Goal: Information Seeking & Learning: Find specific fact

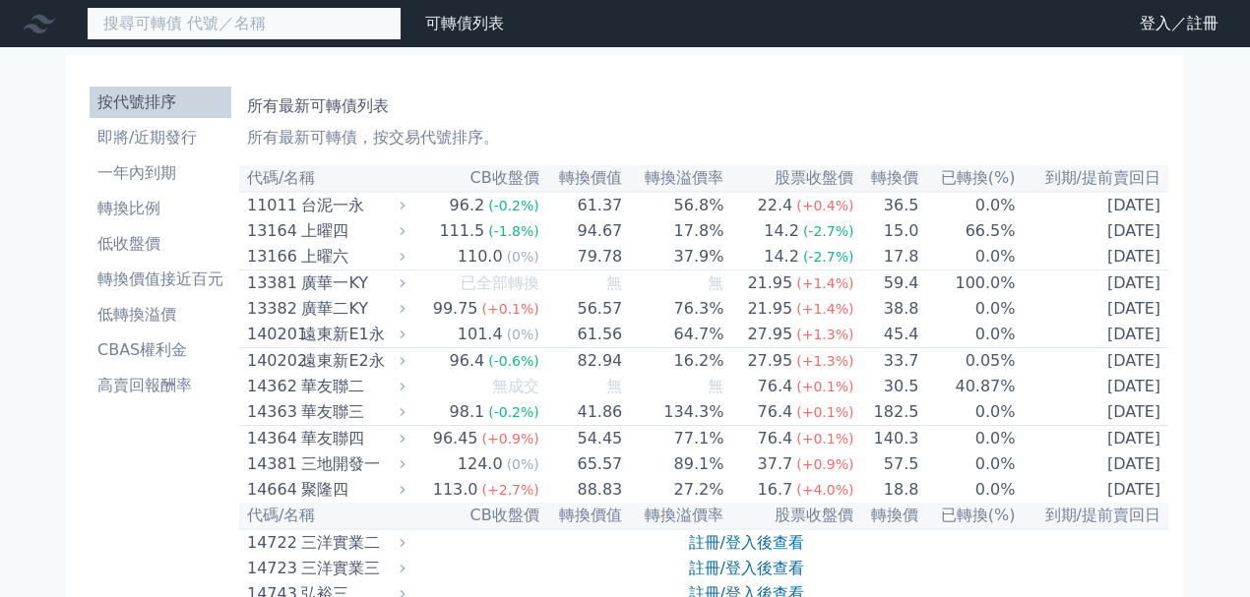
click at [254, 20] on input at bounding box center [244, 23] width 315 height 33
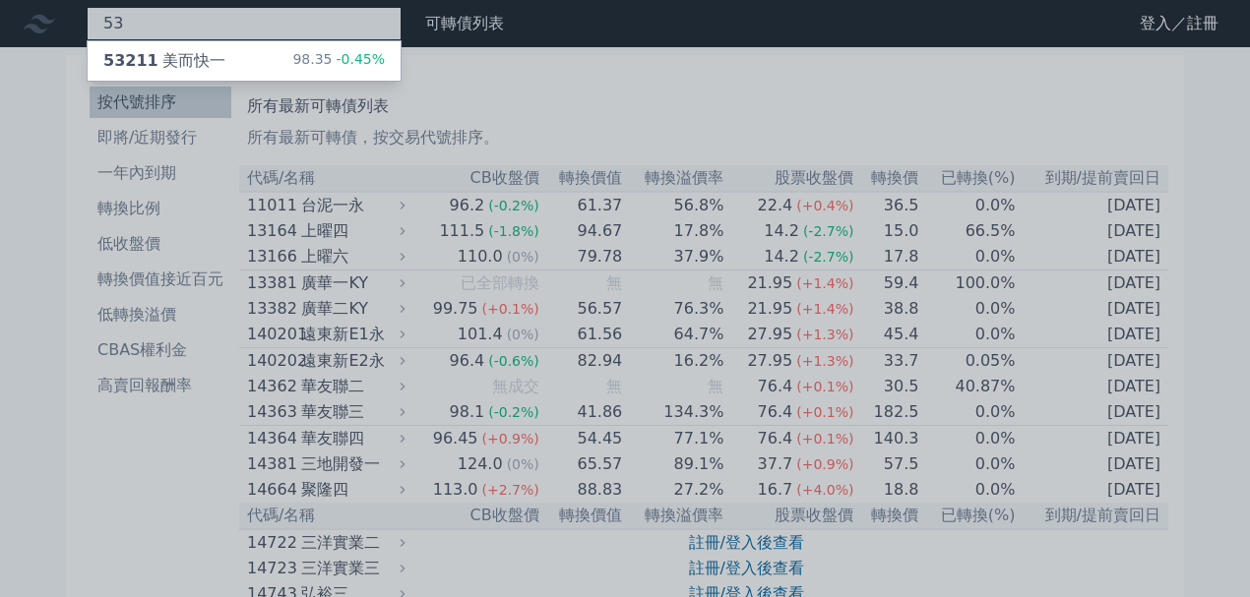
type input "5"
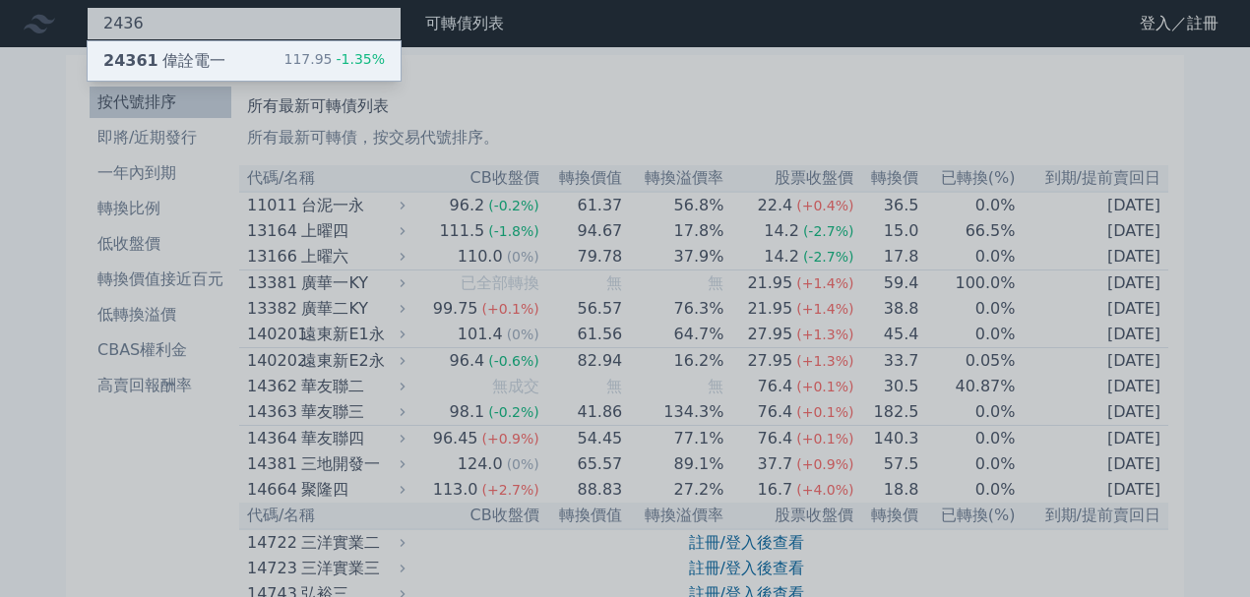
type input "2436"
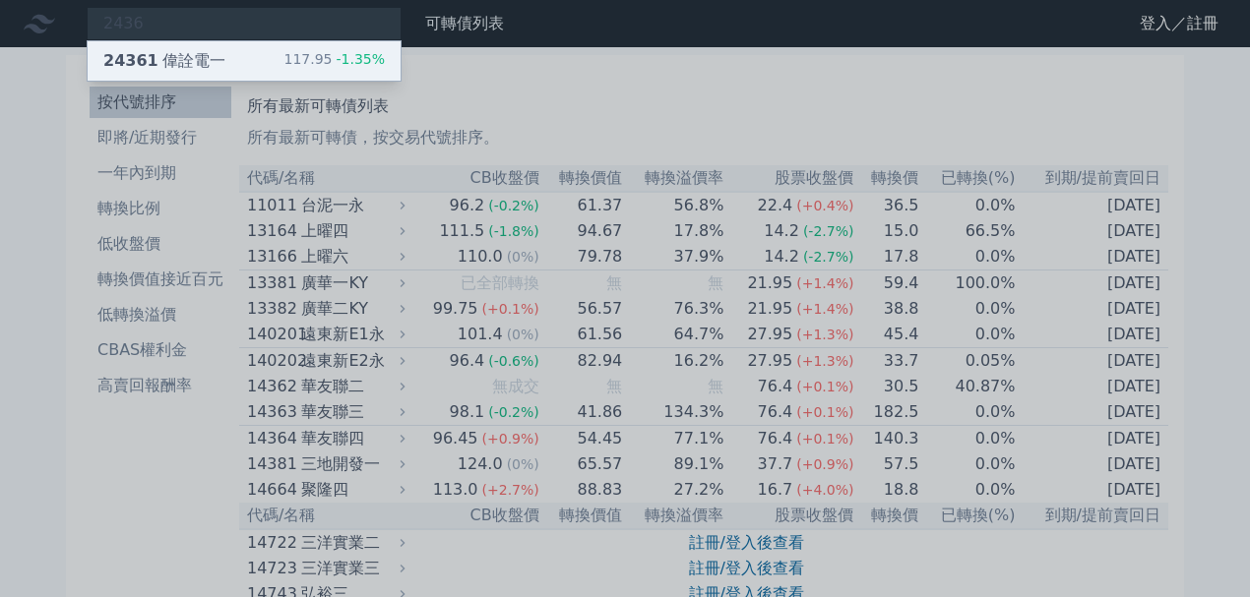
click at [240, 49] on div "24361 偉詮電一 117.95 -1.35%" at bounding box center [244, 60] width 313 height 39
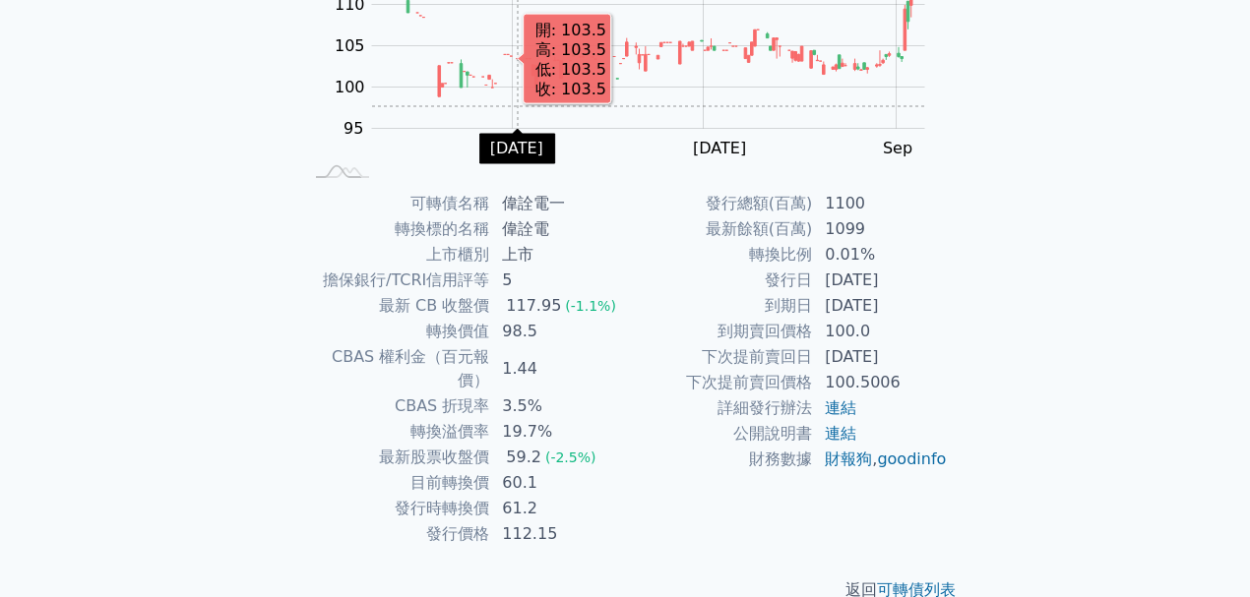
scroll to position [313, 0]
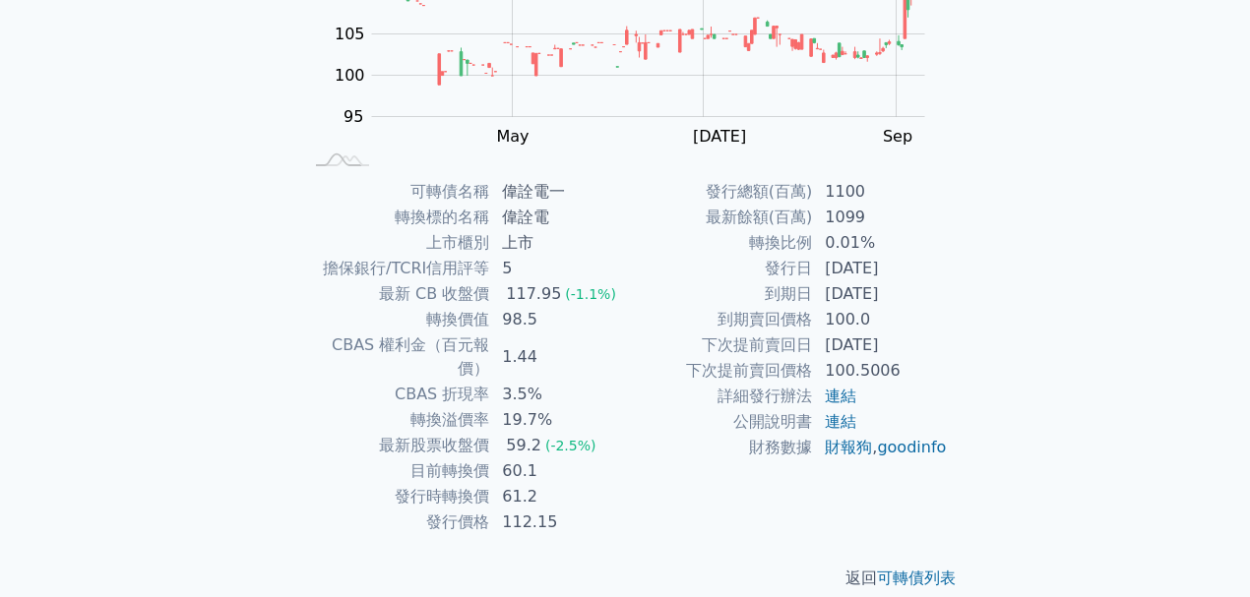
click at [901, 344] on td "[DATE]" at bounding box center [880, 346] width 135 height 26
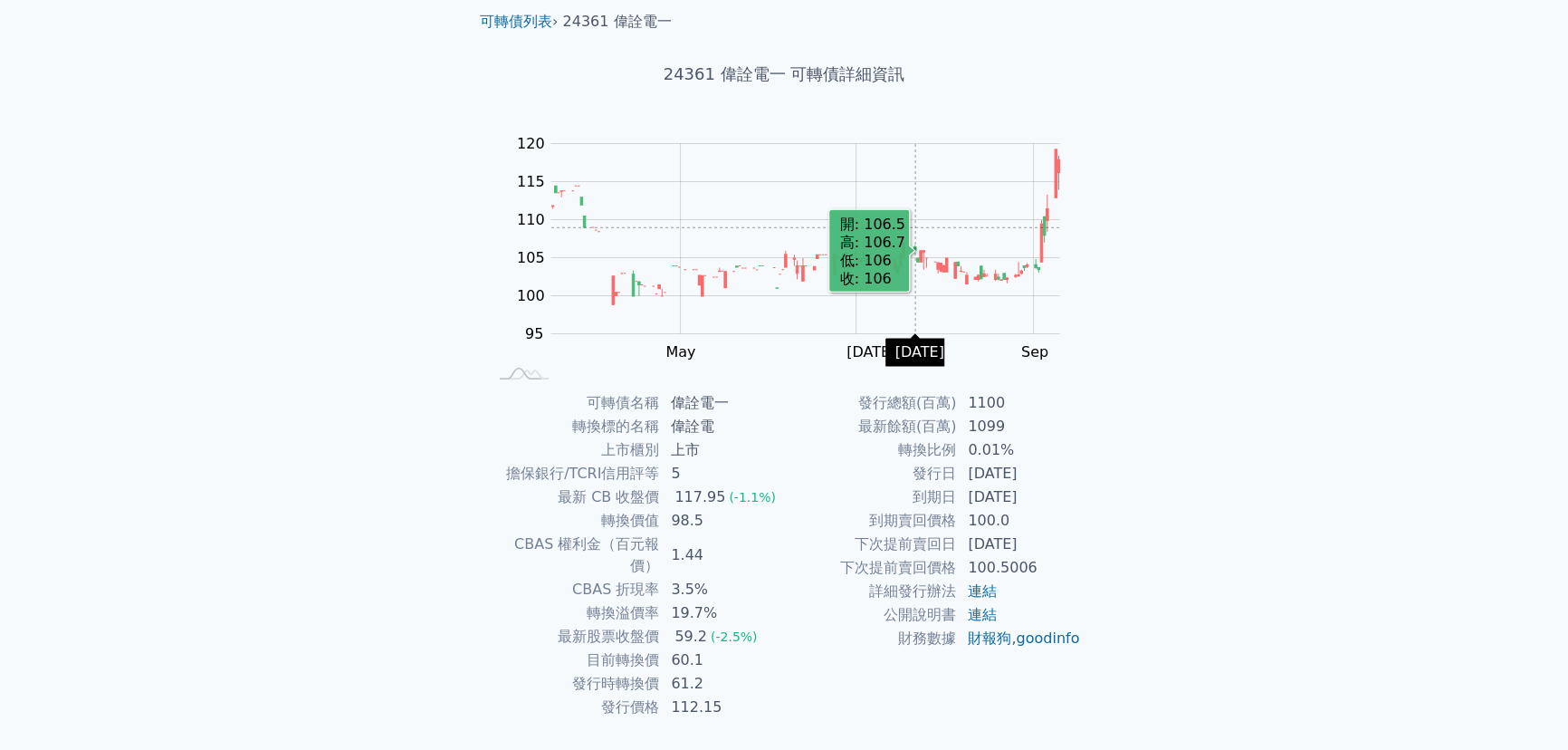
scroll to position [87, 0]
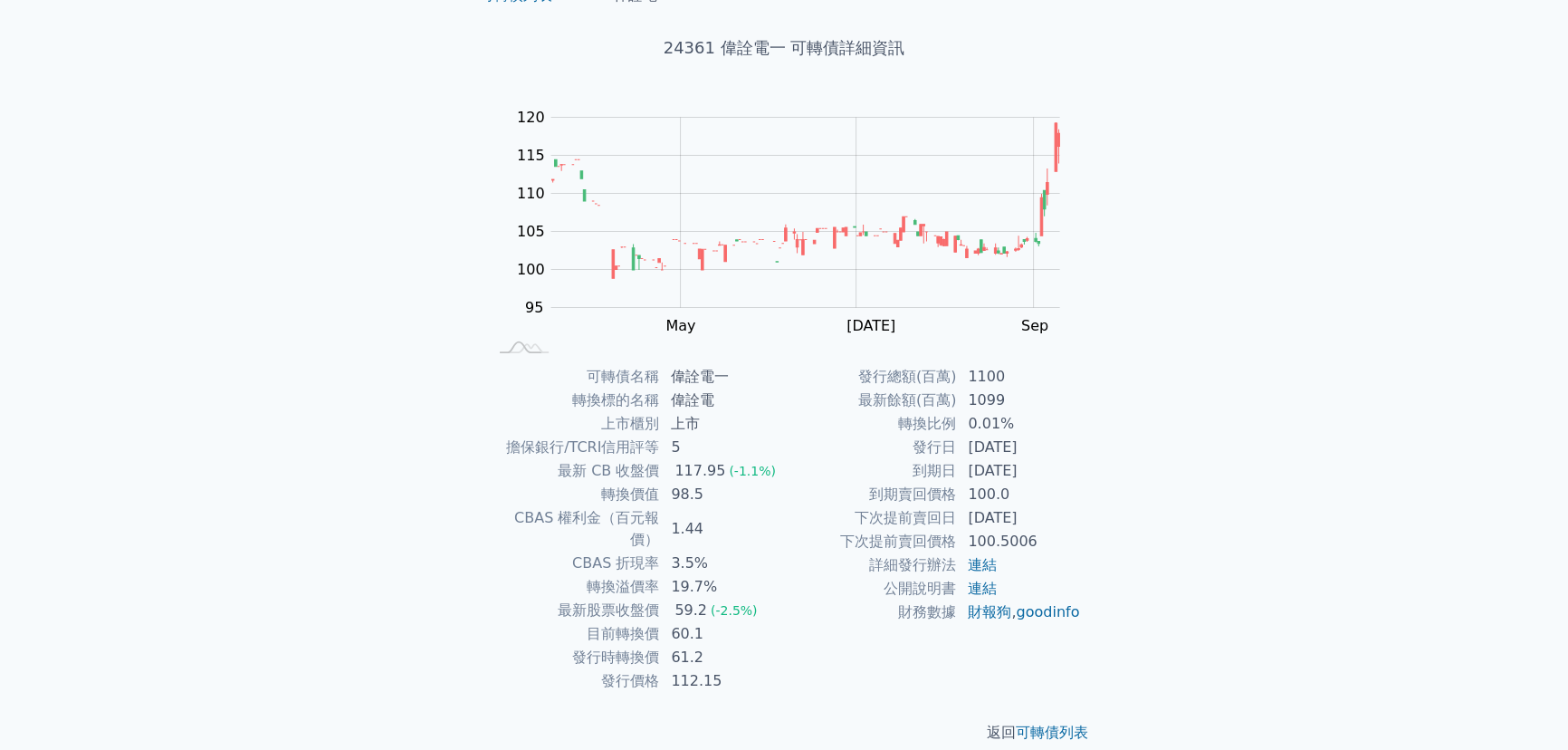
drag, startPoint x: 1050, startPoint y: 449, endPoint x: 965, endPoint y: 456, distance: 85.3
click at [965, 456] on td "[DATE]" at bounding box center [1019, 447] width 124 height 24
copy td "[DATE]"
click at [1149, 548] on div "可轉債列表 財務數據 可轉債列表 財務數據 登入／註冊 登入／註冊 可轉債列表 › 24361 偉詮電一 24361 偉詮電一 可轉債詳細資訊 Zoom Ou…" at bounding box center [784, 342] width 1568 height 860
